Goal: Transaction & Acquisition: Purchase product/service

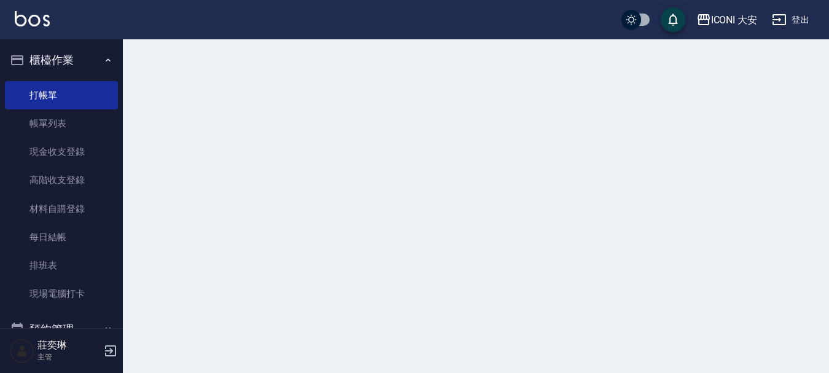
click at [60, 93] on link "打帳單" at bounding box center [61, 95] width 113 height 28
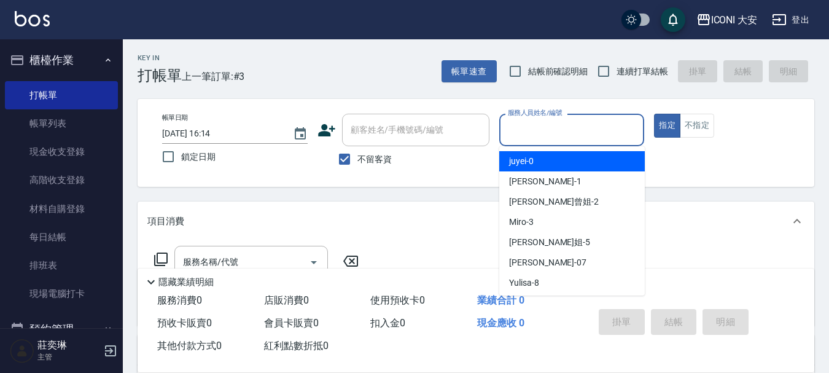
click at [607, 127] on input "服務人員姓名/編號" at bounding box center [572, 129] width 135 height 21
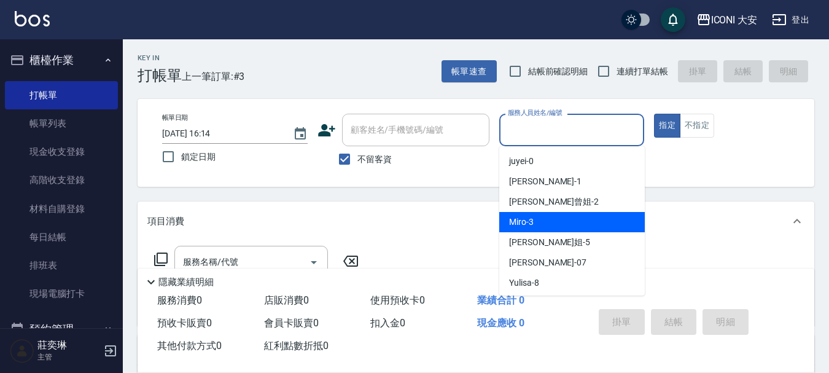
click at [591, 219] on div "Miro -3" at bounding box center [572, 222] width 146 height 20
type input "Miro-3"
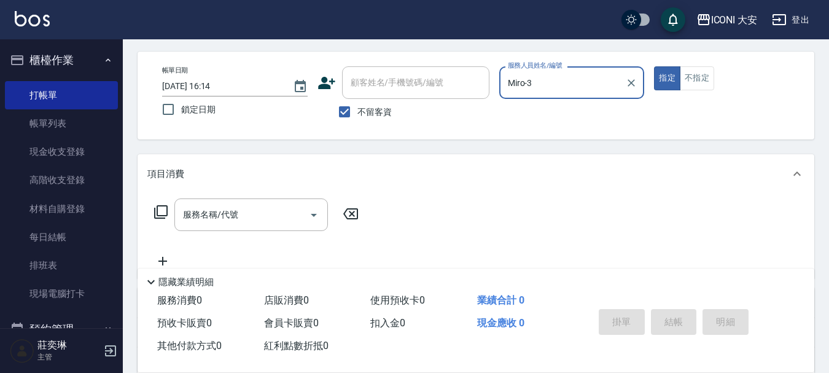
scroll to position [61, 0]
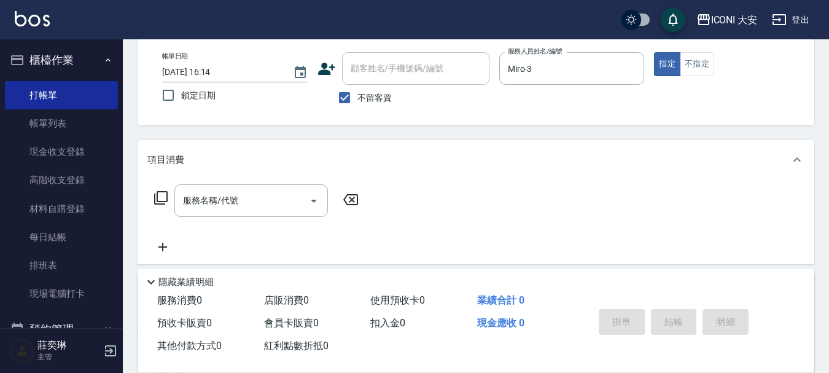
click at [170, 198] on div "服務名稱/代號 服務名稱/代號" at bounding box center [256, 200] width 219 height 33
click at [166, 200] on icon at bounding box center [161, 198] width 14 height 14
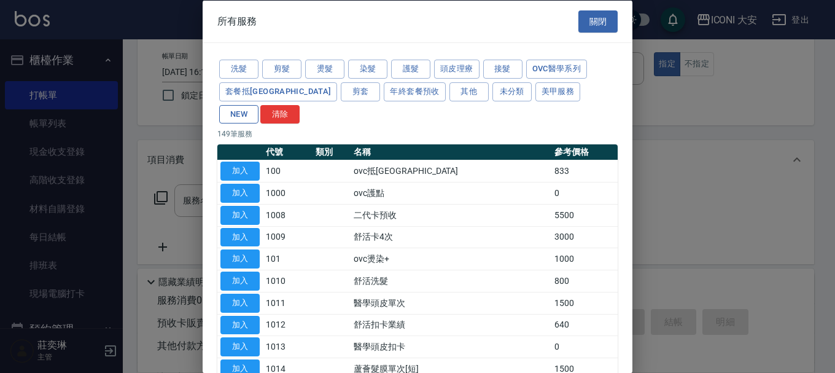
click at [259, 104] on button "NEW" at bounding box center [238, 113] width 39 height 19
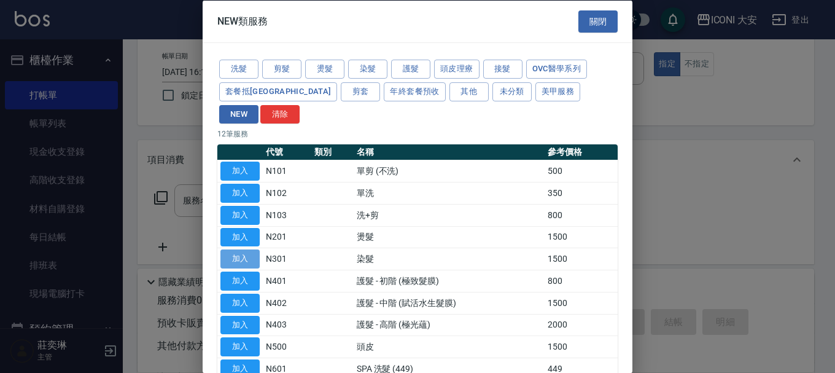
click at [242, 249] on button "加入" at bounding box center [240, 258] width 39 height 19
type input "染髮(N301)"
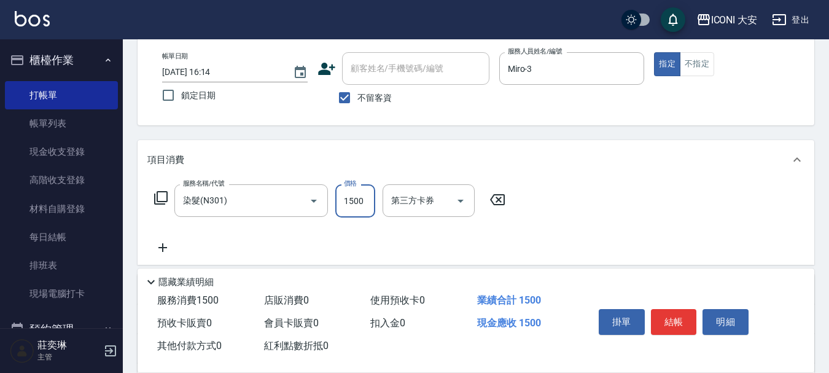
click at [348, 205] on input "1500" at bounding box center [355, 200] width 40 height 33
type input "1299"
click at [660, 314] on button "結帳" at bounding box center [674, 322] width 46 height 26
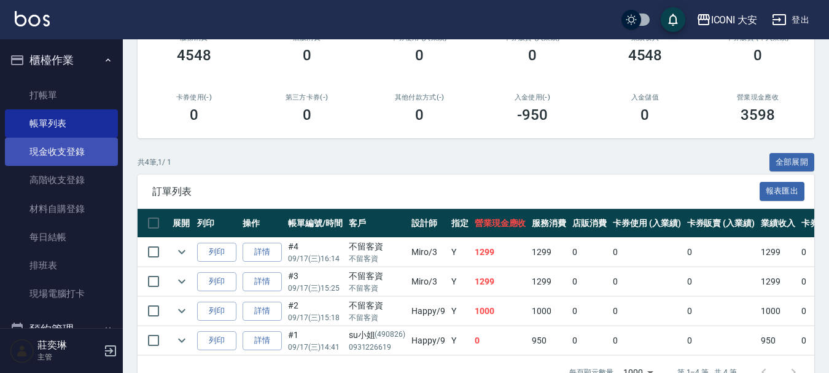
scroll to position [149, 0]
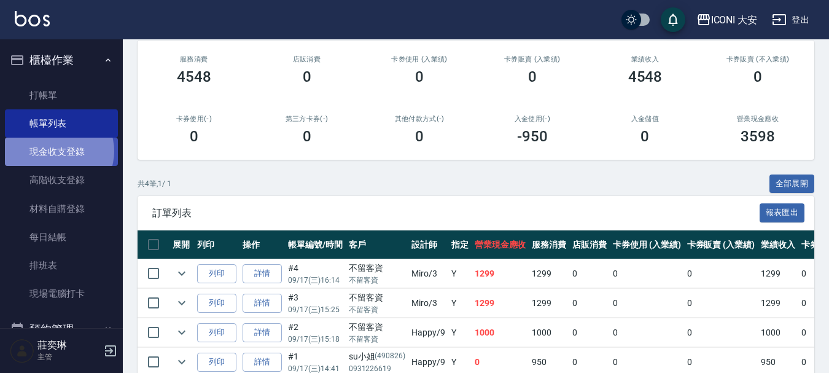
click at [57, 151] on link "現金收支登錄" at bounding box center [61, 152] width 113 height 28
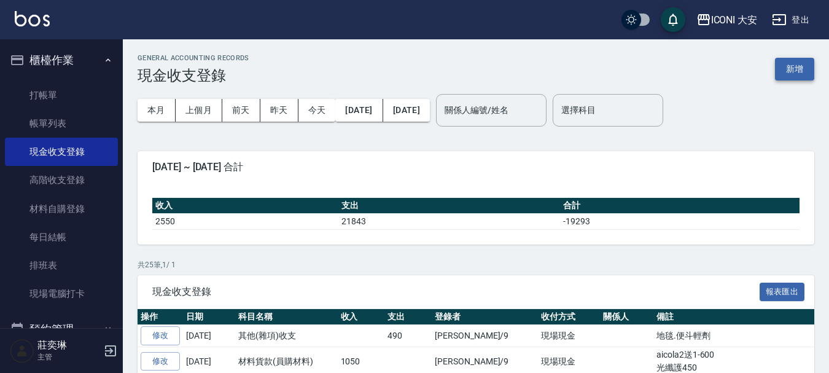
click at [786, 69] on button "新增" at bounding box center [794, 69] width 39 height 23
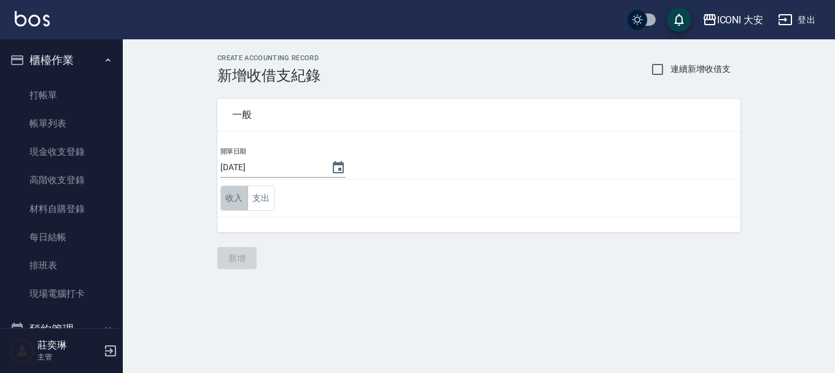
click at [240, 193] on button "收入" at bounding box center [235, 198] width 28 height 25
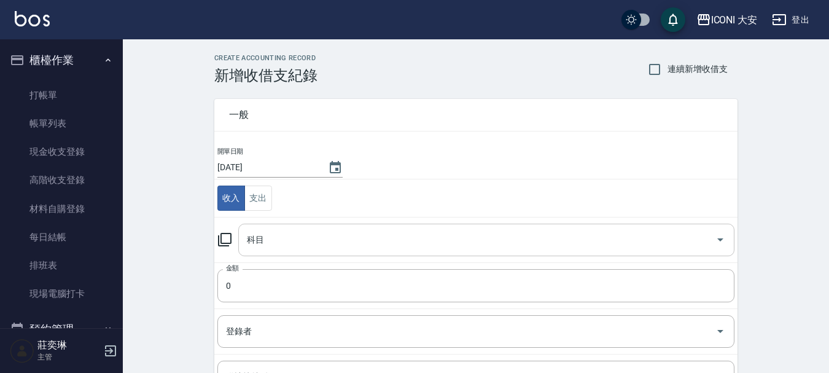
click at [305, 235] on input "科目" at bounding box center [477, 239] width 467 height 21
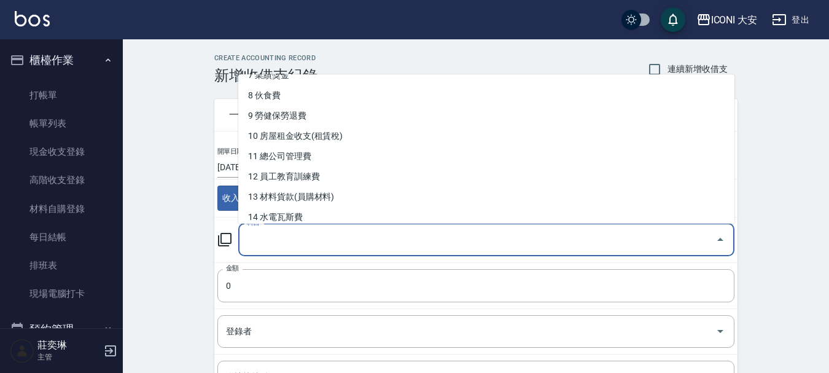
scroll to position [430, 0]
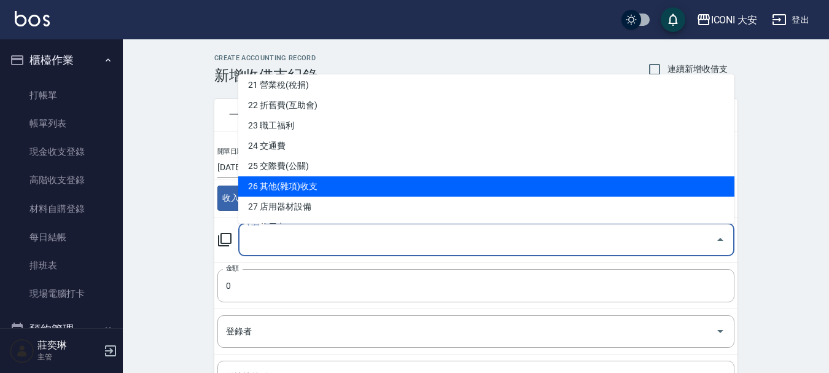
click at [305, 192] on li "26 其他(雜項)收支" at bounding box center [486, 186] width 496 height 20
type input "26 其他(雜項)收支"
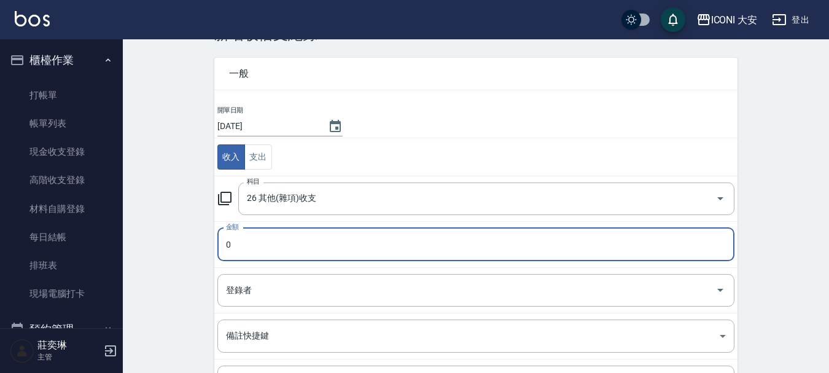
scroll to position [61, 0]
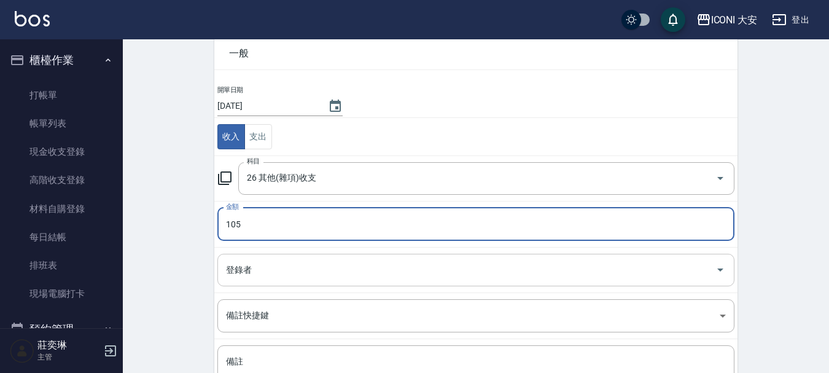
type input "105"
click at [291, 259] on input "登錄者" at bounding box center [467, 269] width 488 height 21
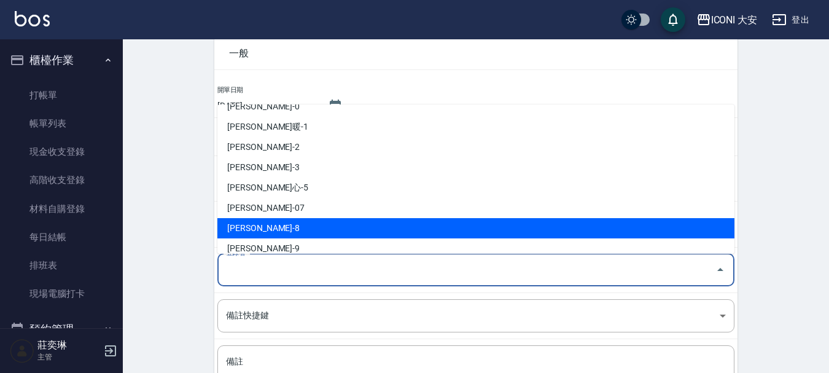
scroll to position [23, 0]
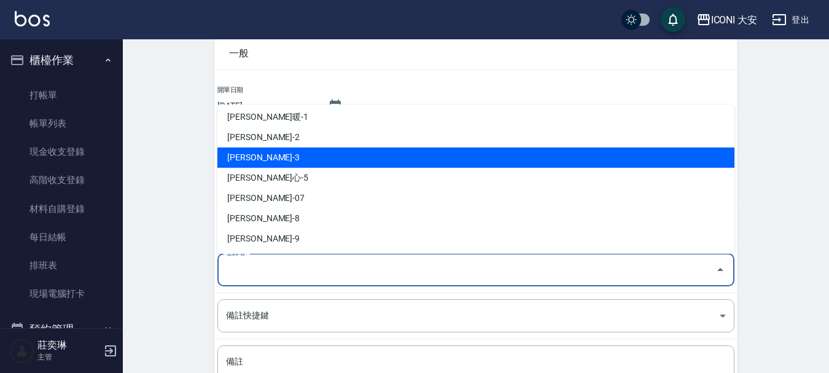
click at [291, 160] on li "[PERSON_NAME]-3" at bounding box center [475, 157] width 517 height 20
type input "[PERSON_NAME]-3"
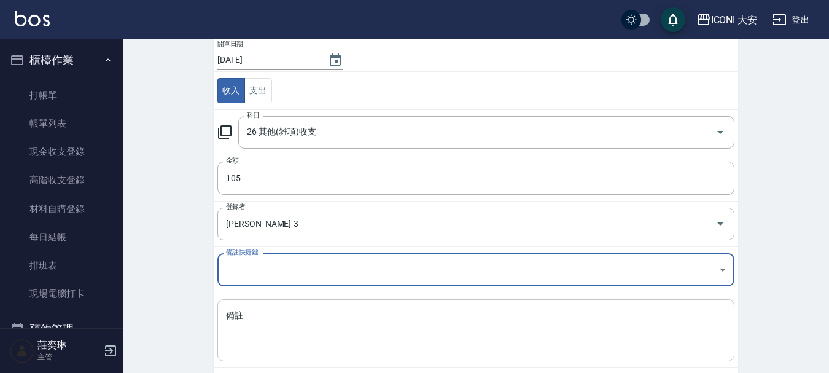
scroll to position [170, 0]
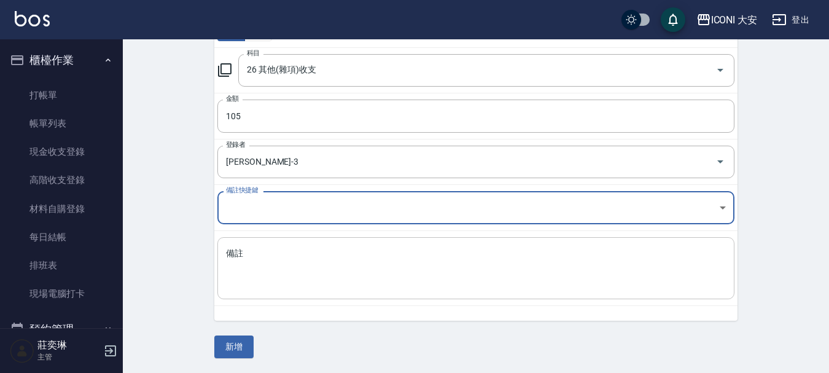
click at [265, 265] on textarea "備註" at bounding box center [476, 269] width 500 height 42
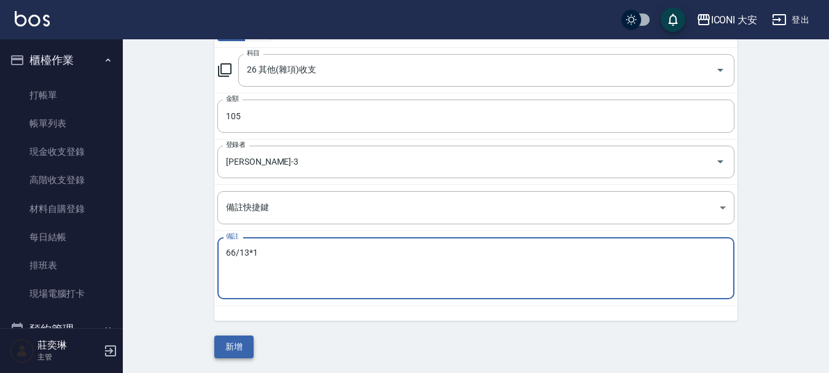
type textarea "66/13*1"
click at [240, 342] on button "新增" at bounding box center [233, 346] width 39 height 23
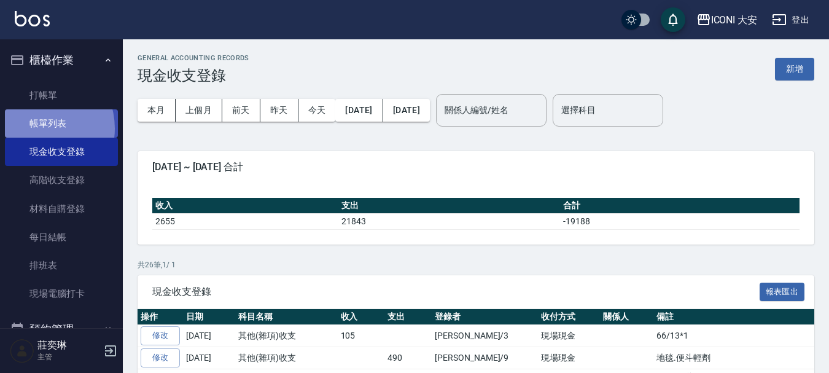
click at [36, 128] on link "帳單列表" at bounding box center [61, 123] width 113 height 28
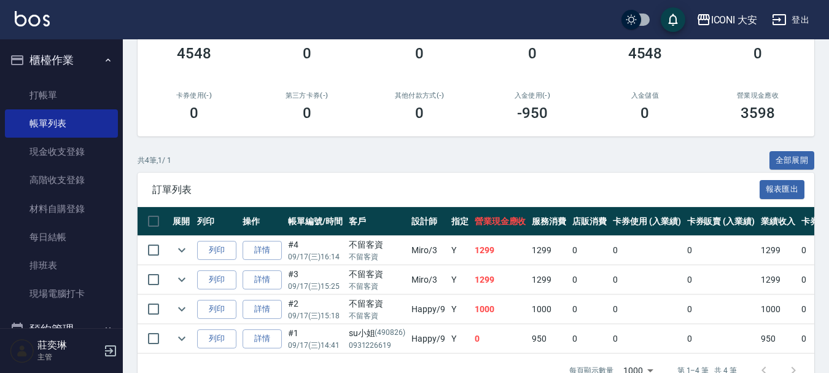
scroll to position [211, 0]
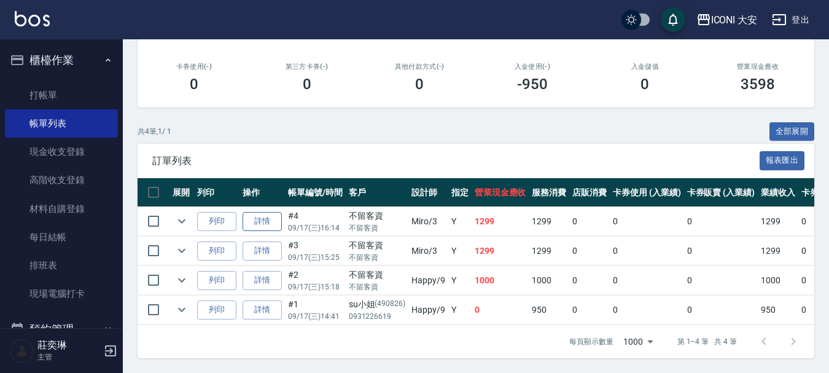
click at [278, 214] on link "詳情" at bounding box center [262, 221] width 39 height 19
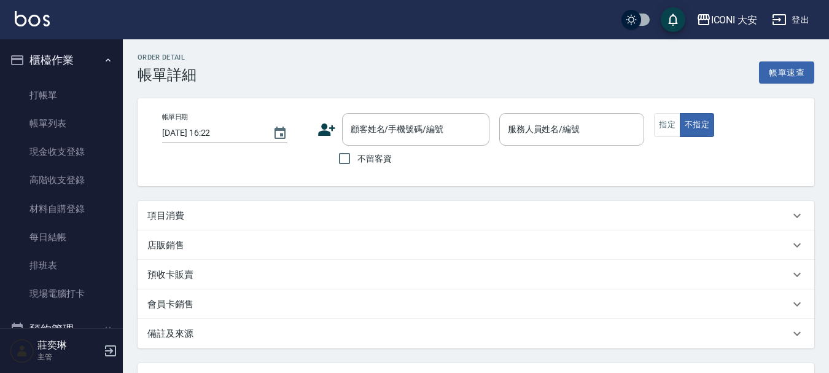
type input "[DATE] 16:14"
checkbox input "true"
type input "Miro-3"
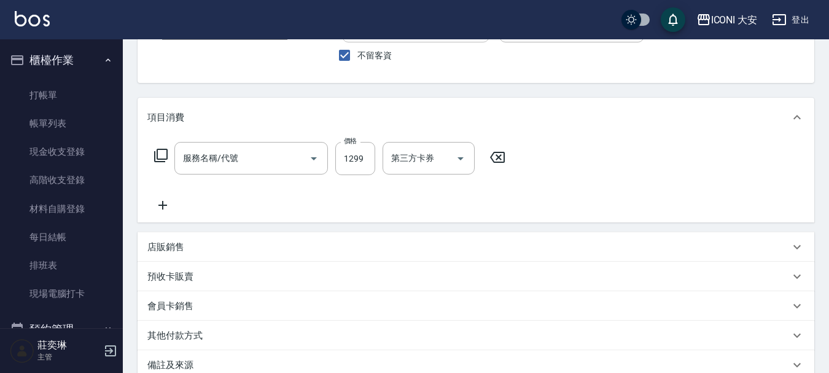
scroll to position [109, 0]
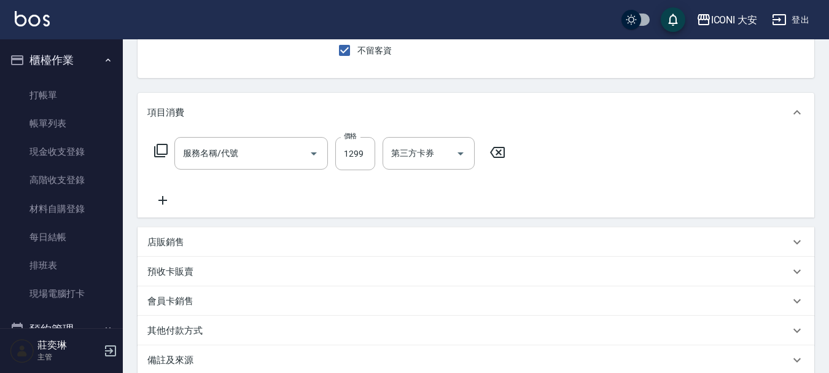
type input "染髮(N301)"
click at [178, 329] on p "其他付款方式" at bounding box center [174, 330] width 55 height 13
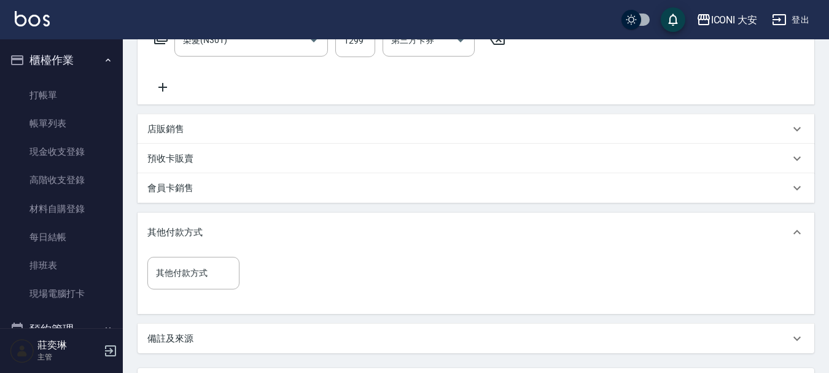
scroll to position [232, 0]
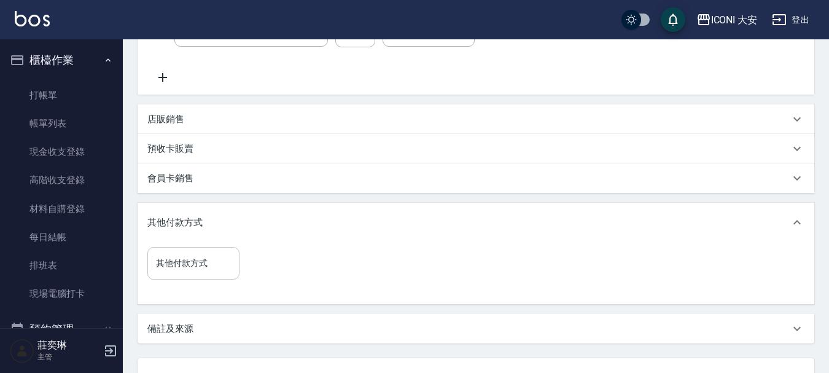
click at [206, 260] on input "其他付款方式" at bounding box center [193, 262] width 81 height 21
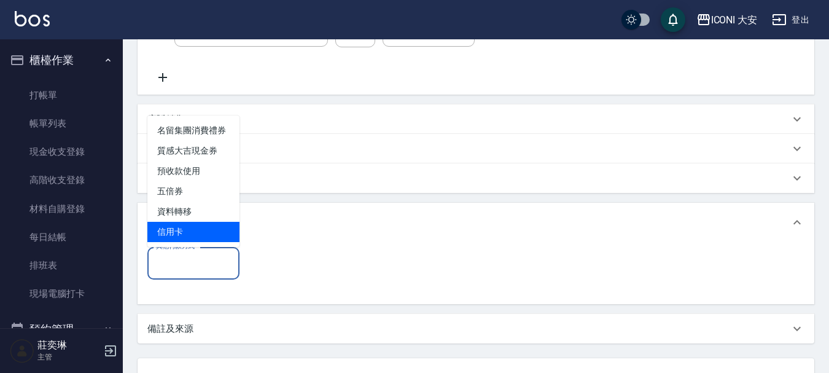
click at [221, 235] on span "信用卡" at bounding box center [193, 232] width 92 height 20
type input "信用卡"
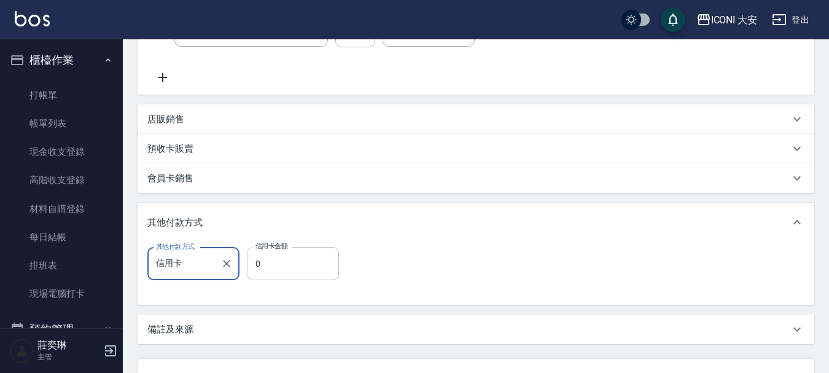
click at [290, 273] on input "0" at bounding box center [293, 263] width 92 height 33
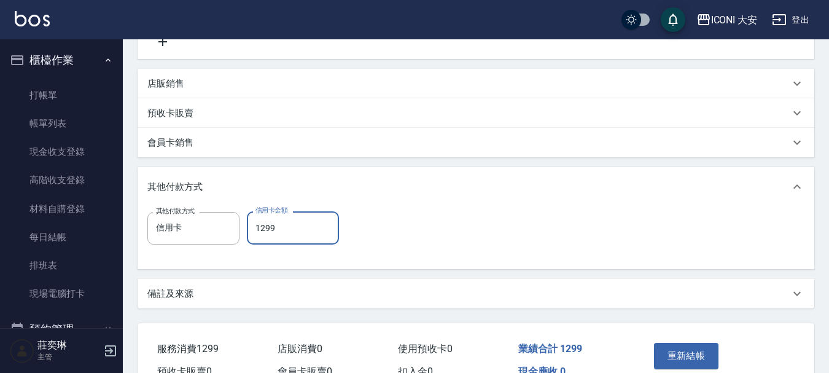
scroll to position [335, 0]
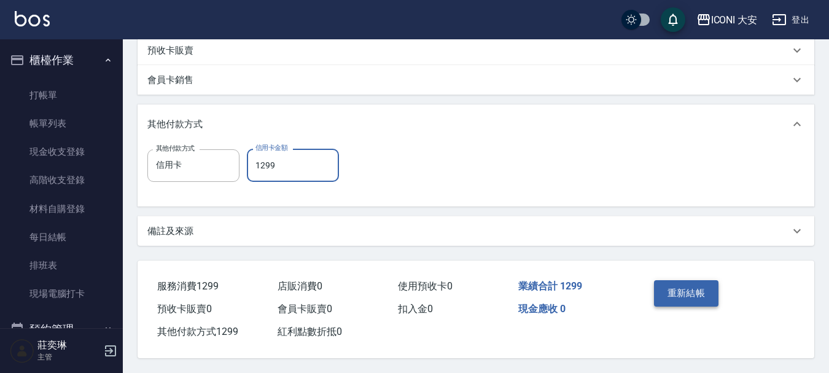
type input "1299"
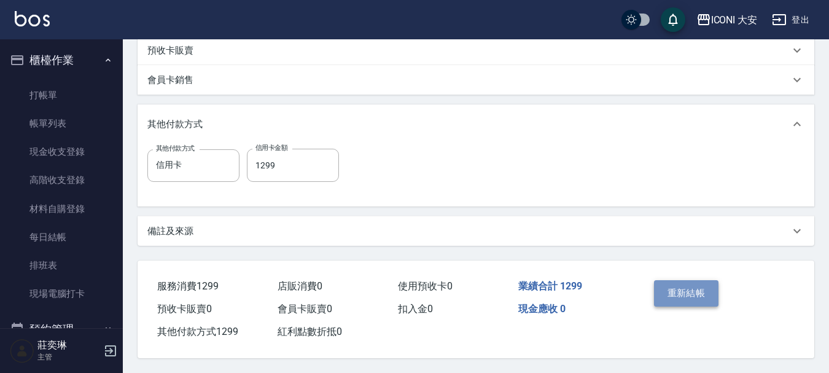
click at [703, 291] on button "重新結帳" at bounding box center [686, 293] width 65 height 26
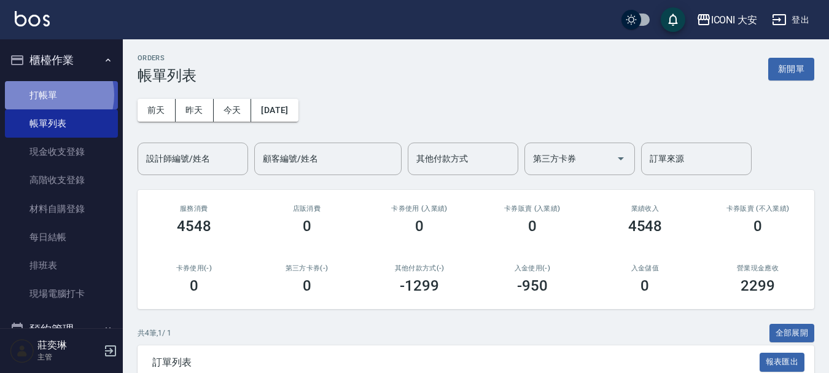
click at [49, 95] on link "打帳單" at bounding box center [61, 95] width 113 height 28
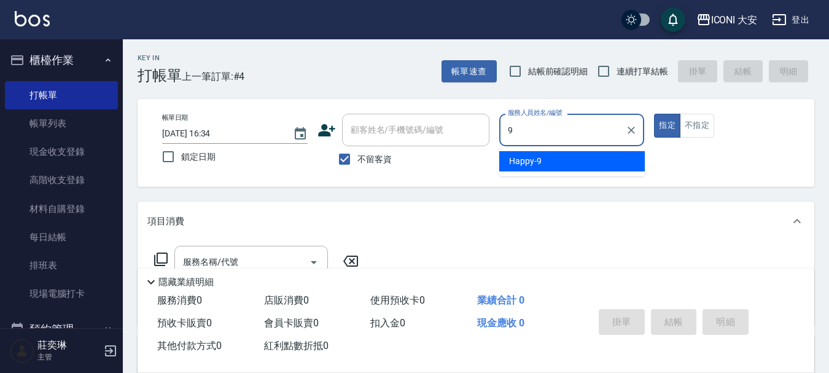
type input "Happy-9"
type button "true"
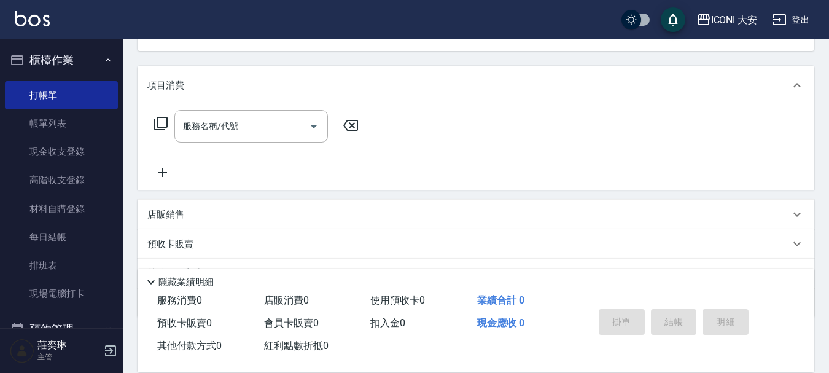
scroll to position [184, 0]
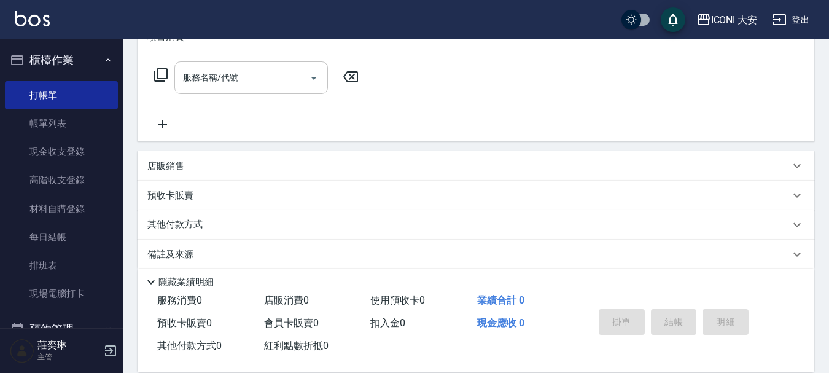
click at [243, 75] on input "服務名稱/代號" at bounding box center [242, 77] width 124 height 21
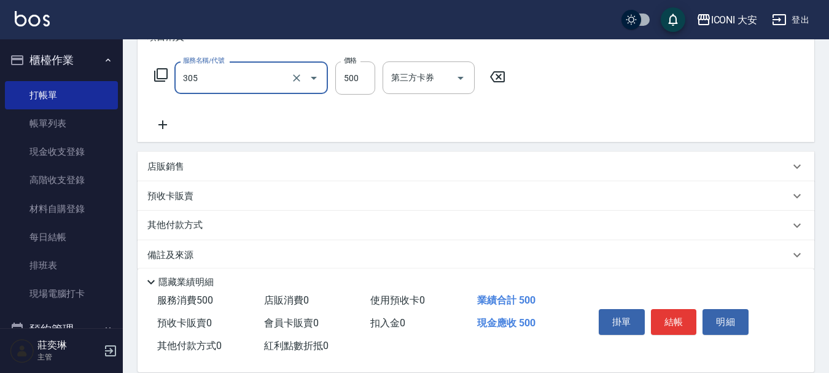
type input "剪髮(305)"
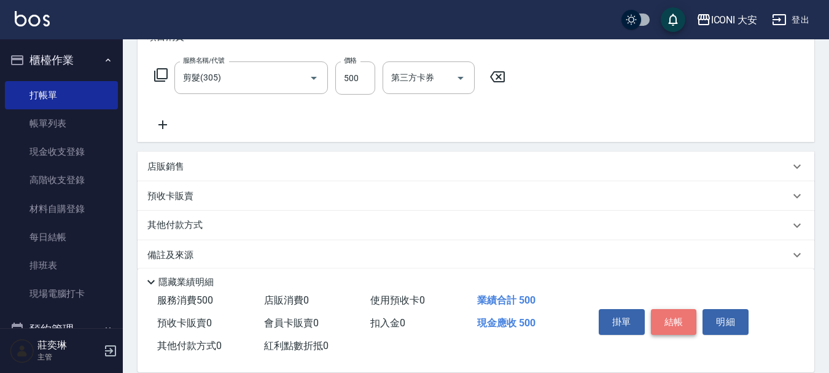
click at [673, 318] on button "結帳" at bounding box center [674, 322] width 46 height 26
